Goal: Information Seeking & Learning: Learn about a topic

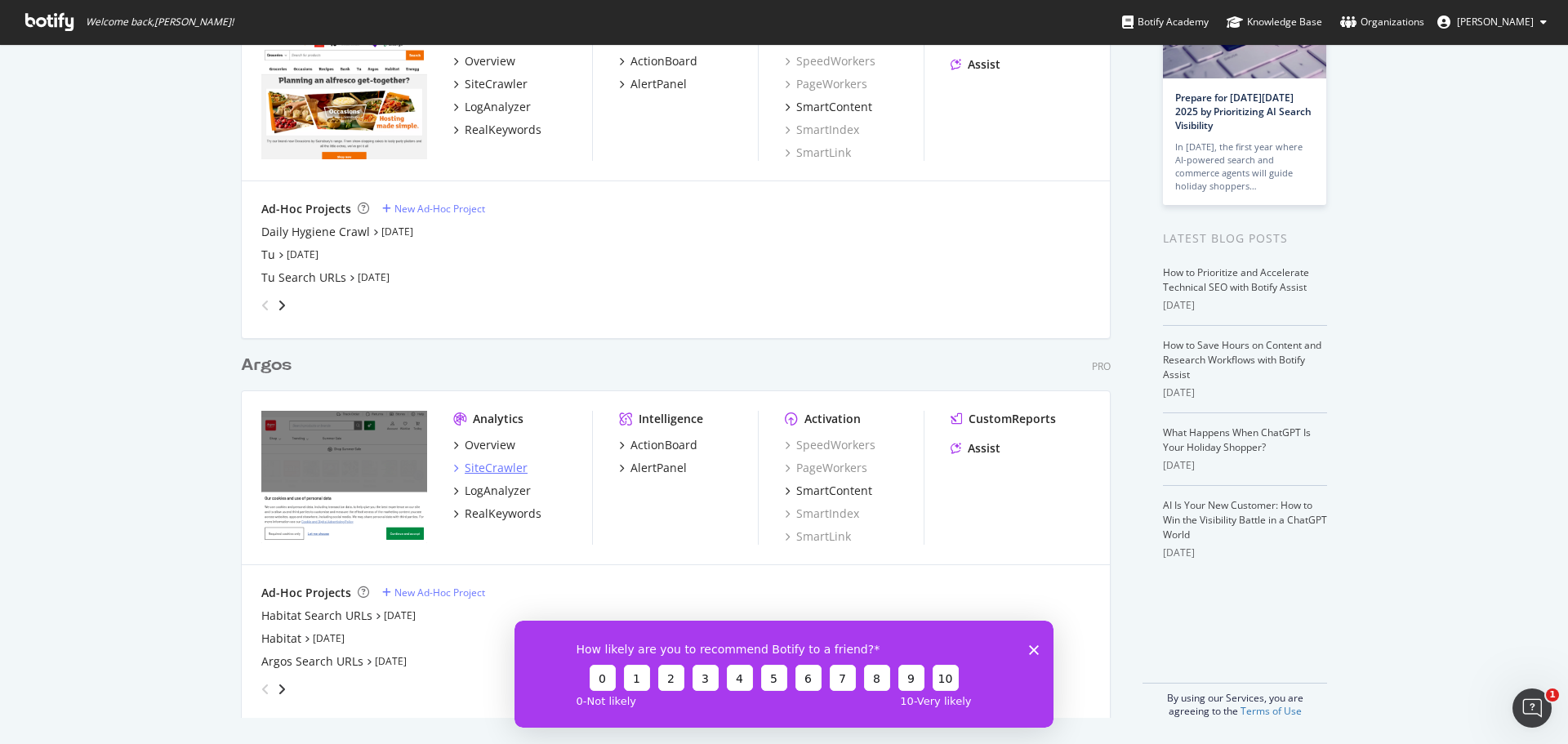
click at [470, 465] on div "SiteCrawler" at bounding box center [495, 468] width 63 height 16
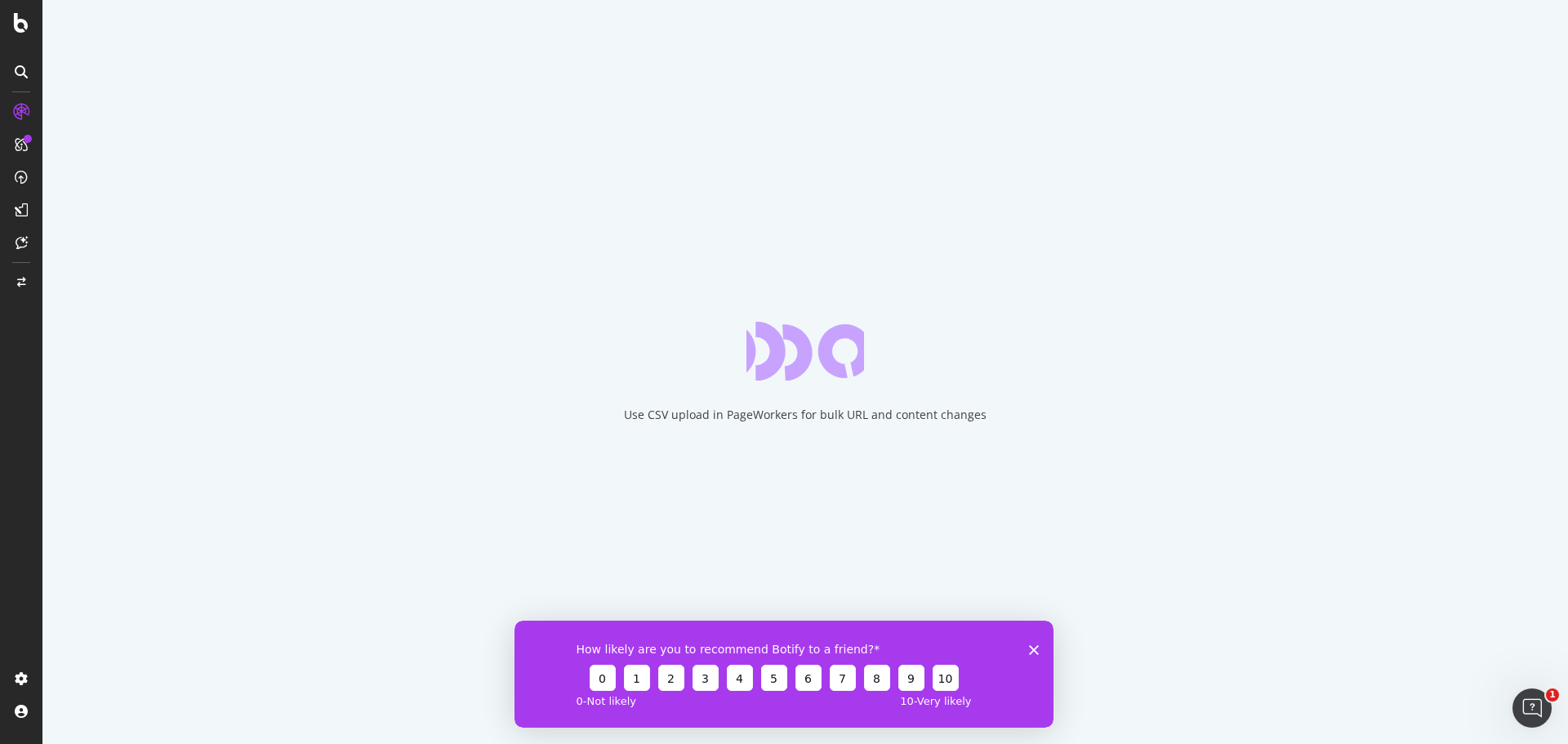
click at [1033, 649] on polygon "Close survey" at bounding box center [1034, 650] width 10 height 10
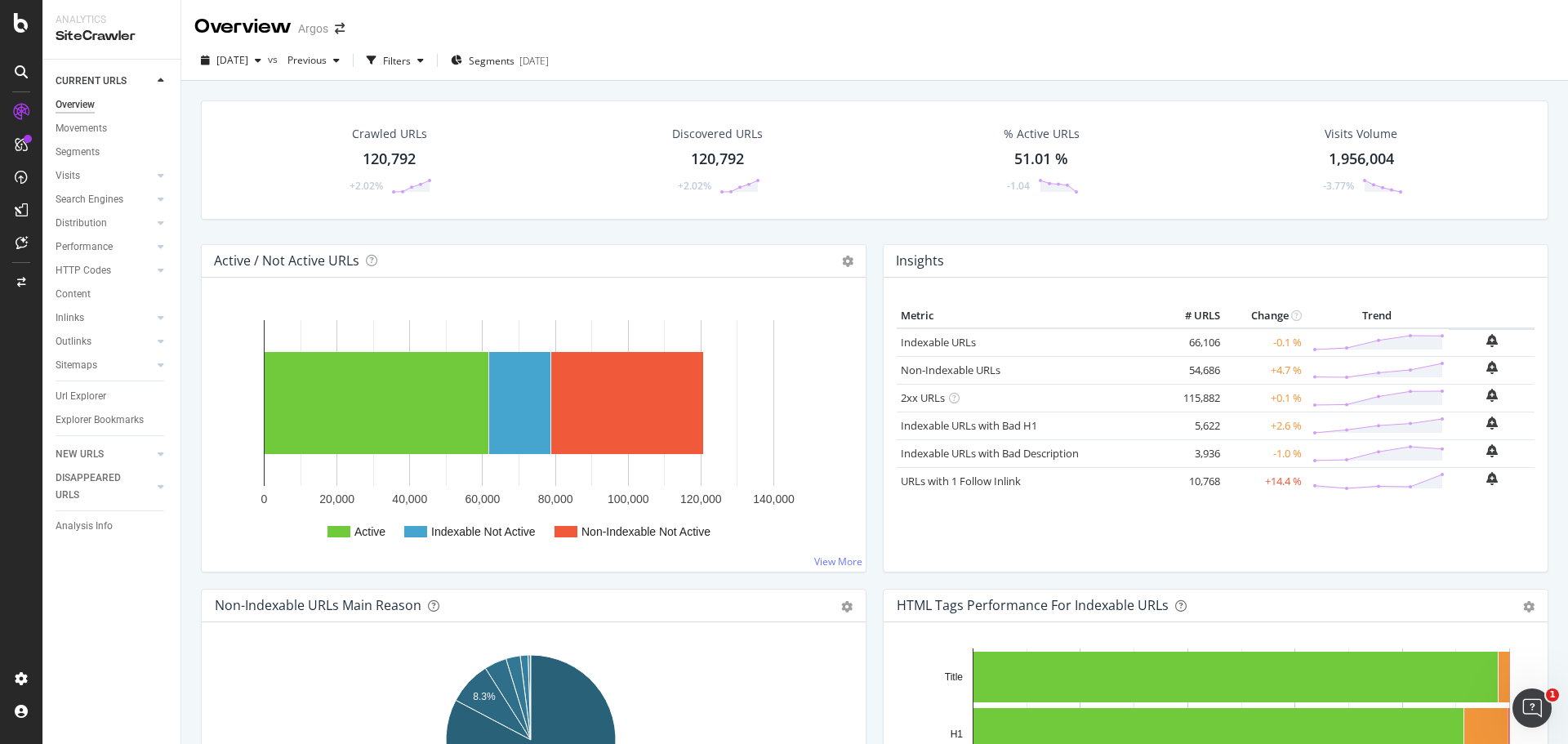
click at [85, 395] on div "Url Explorer" at bounding box center [81, 396] width 51 height 17
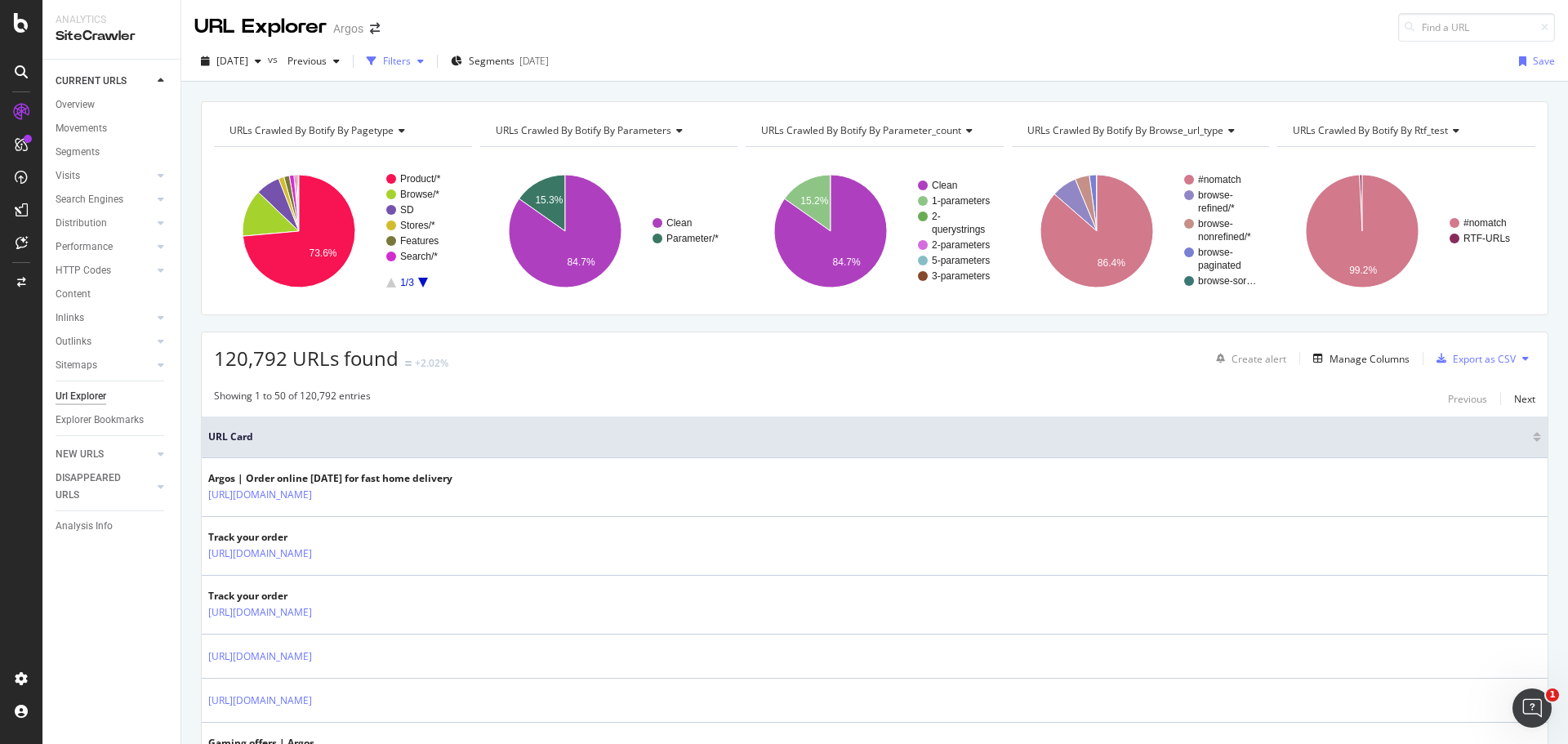
click at [411, 62] on div "Filters" at bounding box center [397, 61] width 28 height 14
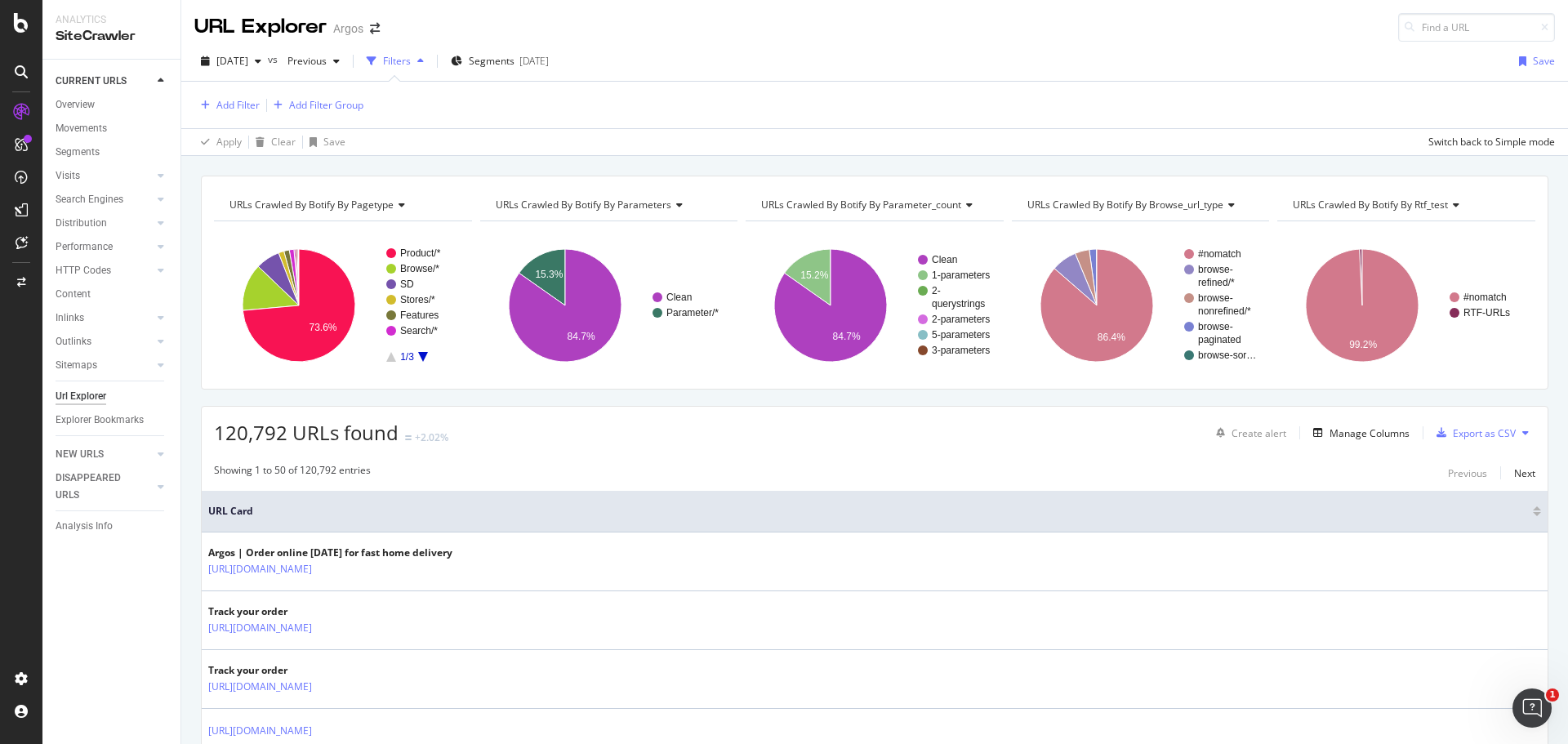
click at [411, 62] on div "Filters" at bounding box center [397, 61] width 28 height 14
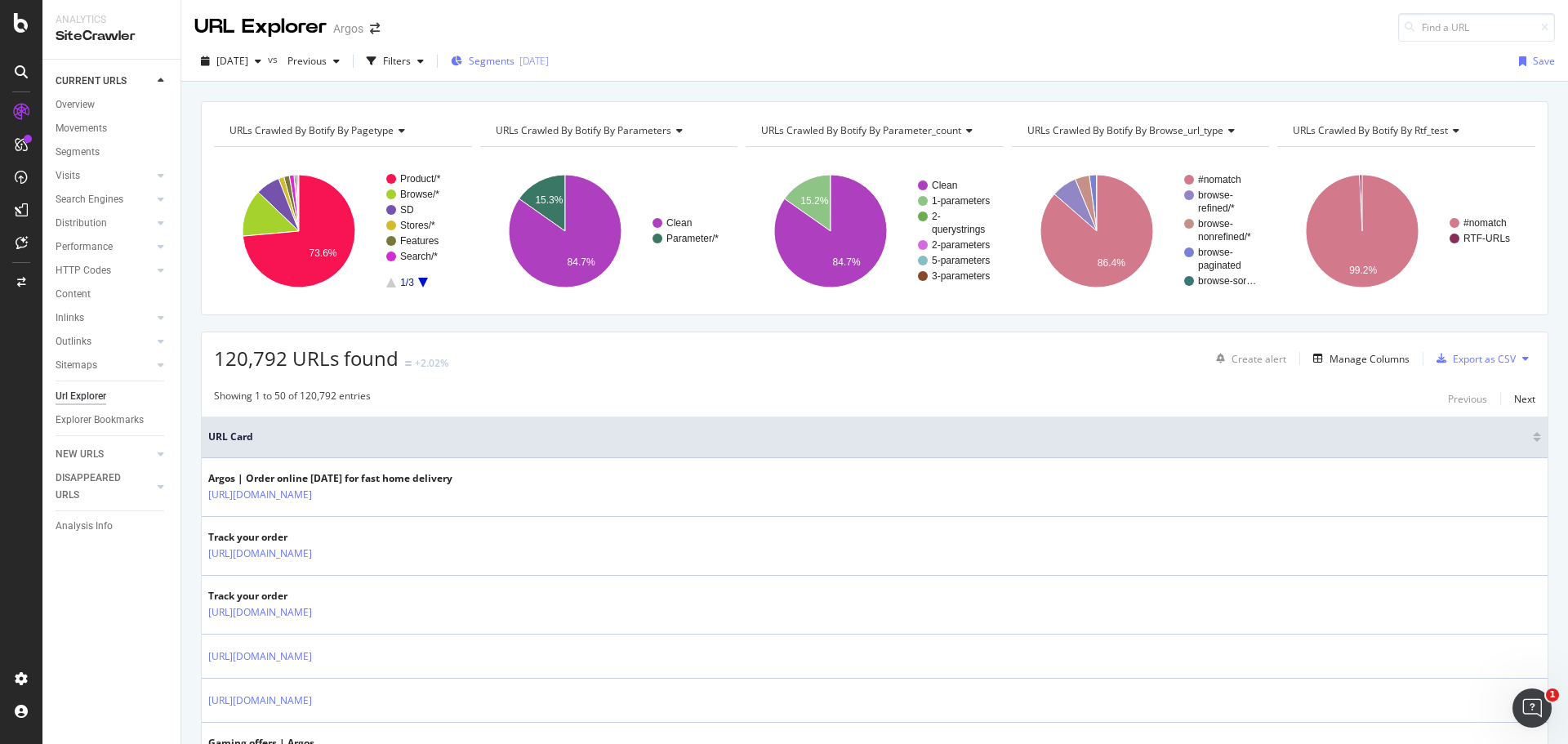
click at [523, 51] on div "Segments [DATE]" at bounding box center [500, 61] width 98 height 25
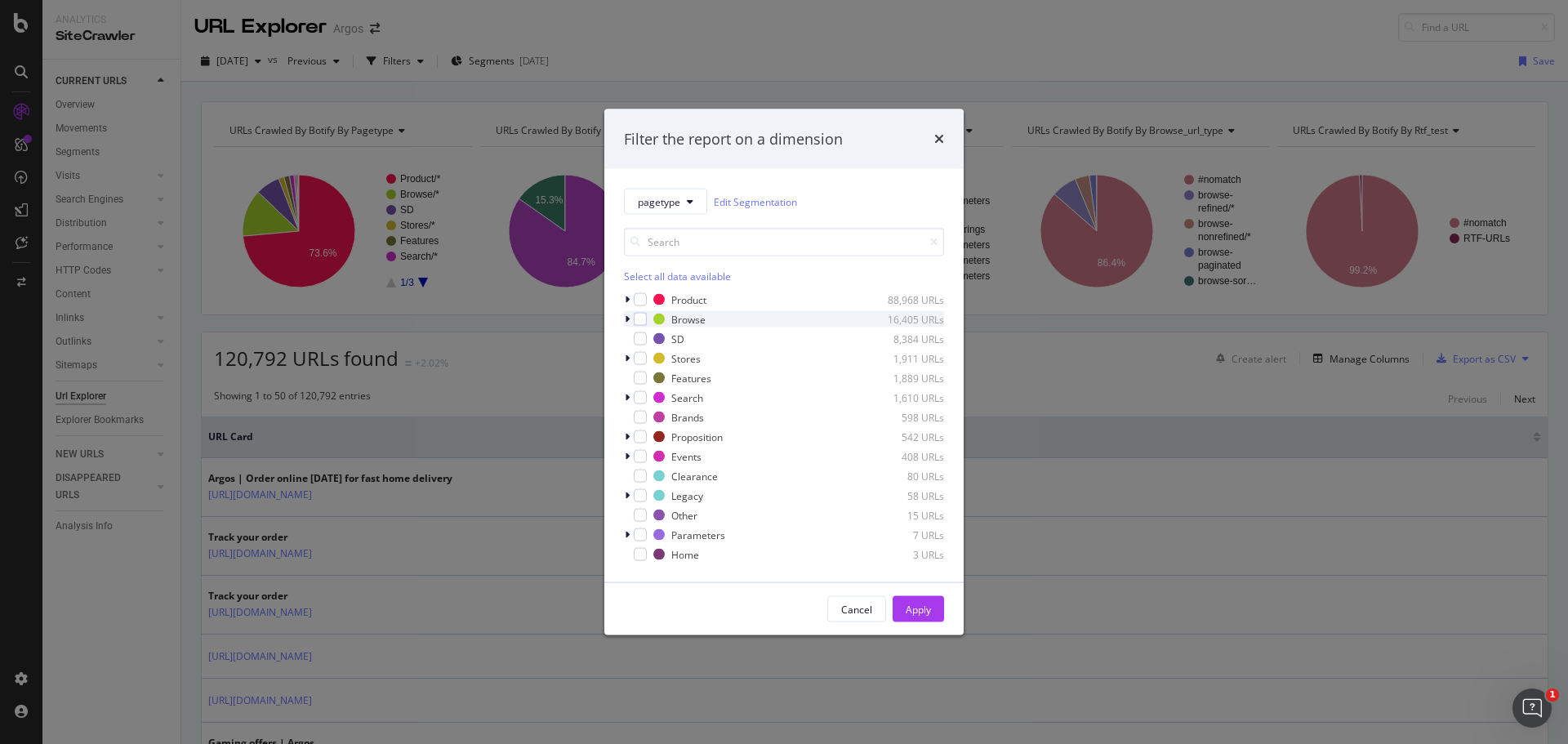
click at [627, 320] on icon "modal" at bounding box center [627, 319] width 5 height 10
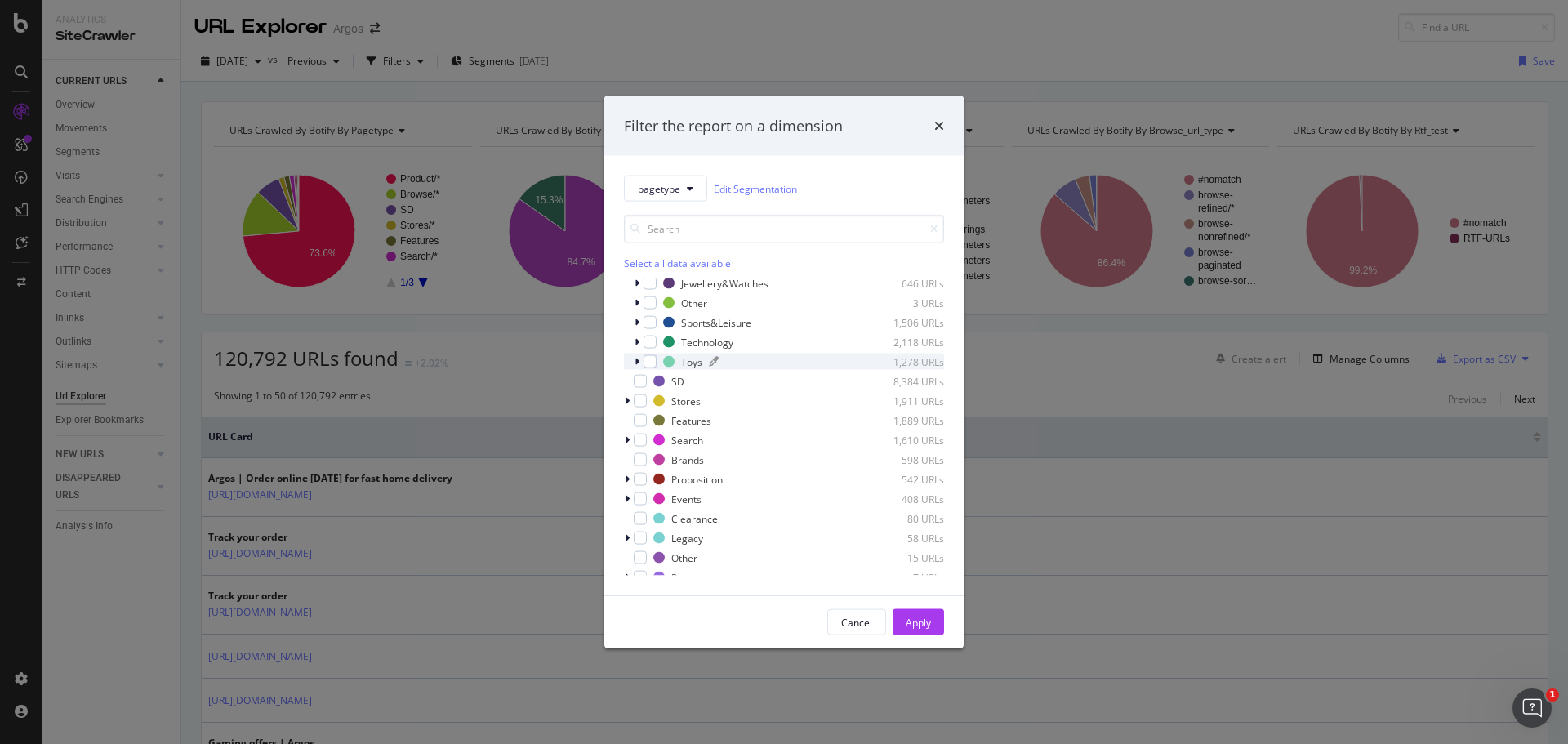
scroll to position [245, 0]
click at [864, 630] on div "Cancel" at bounding box center [856, 623] width 31 height 23
